Goal: Task Accomplishment & Management: Complete application form

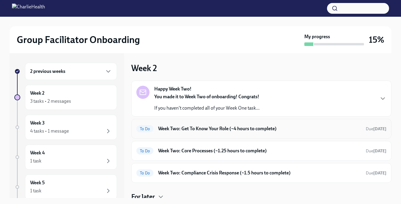
scroll to position [3, 0]
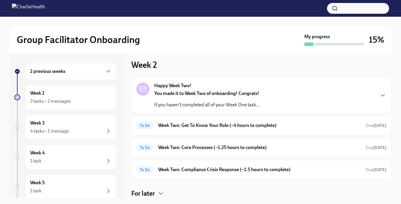
click at [91, 77] on div "2 previous weeks" at bounding box center [71, 71] width 92 height 17
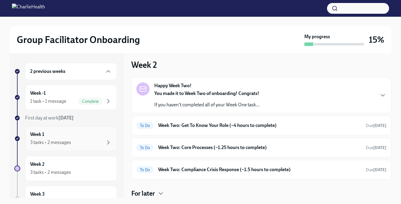
click at [73, 139] on div "3 tasks • 2 messages" at bounding box center [71, 142] width 82 height 7
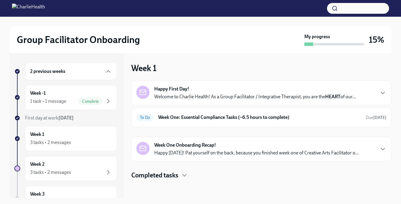
scroll to position [87, 0]
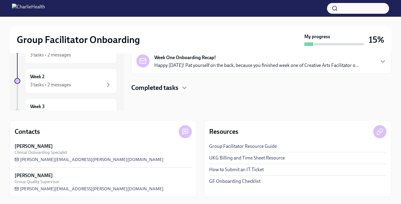
click at [186, 91] on div "Completed tasks" at bounding box center [261, 87] width 260 height 9
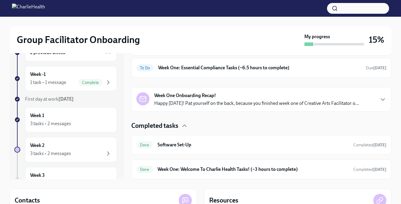
scroll to position [3, 0]
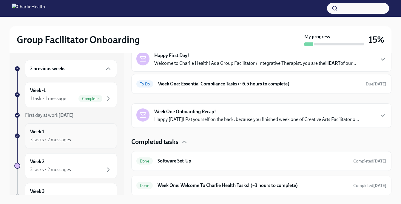
click at [96, 138] on div "3 tasks • 2 messages" at bounding box center [71, 139] width 82 height 7
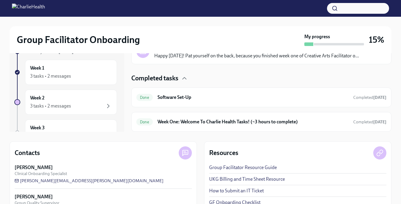
scroll to position [87, 0]
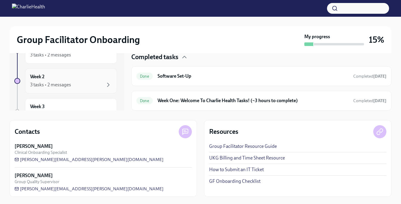
click at [103, 80] on div "Week 2 3 tasks • 2 messages" at bounding box center [71, 80] width 82 height 15
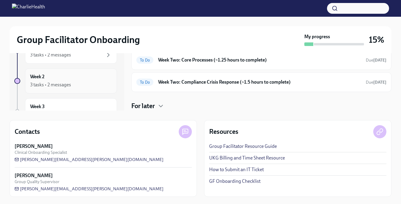
click at [93, 83] on div "3 tasks • 2 messages" at bounding box center [71, 84] width 82 height 7
click at [80, 57] on div "3 tasks • 2 messages" at bounding box center [71, 54] width 82 height 7
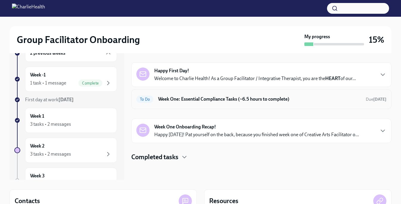
click at [195, 98] on h6 "Week One: Essential Compliance Tasks (~6.5 hours to complete)" at bounding box center [259, 99] width 203 height 7
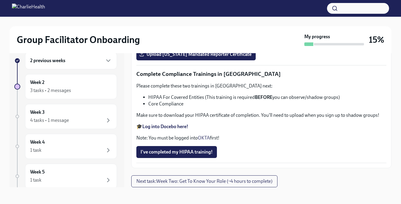
scroll to position [1410, 0]
click at [186, 57] on span "Upload [US_STATE] Mandated Reporter Certificate" at bounding box center [196, 54] width 111 height 6
click at [0, 0] on input "Upload [US_STATE] Mandated Reporter Certificate" at bounding box center [0, 0] width 0 height 0
click at [157, 57] on span "Upload [US_STATE] Mandated Reporter Certificate" at bounding box center [196, 54] width 111 height 6
click at [0, 0] on input "Upload [US_STATE] Mandated Reporter Certificate" at bounding box center [0, 0] width 0 height 0
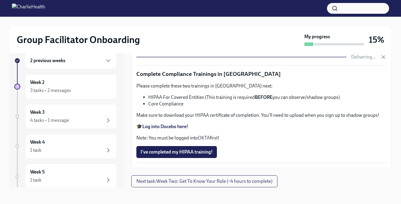
scroll to position [1441, 0]
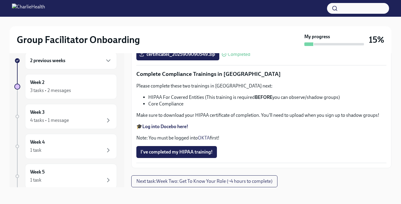
click at [168, 129] on strong "Log into Docebo here!" at bounding box center [165, 127] width 46 height 6
